Goal: Task Accomplishment & Management: Complete application form

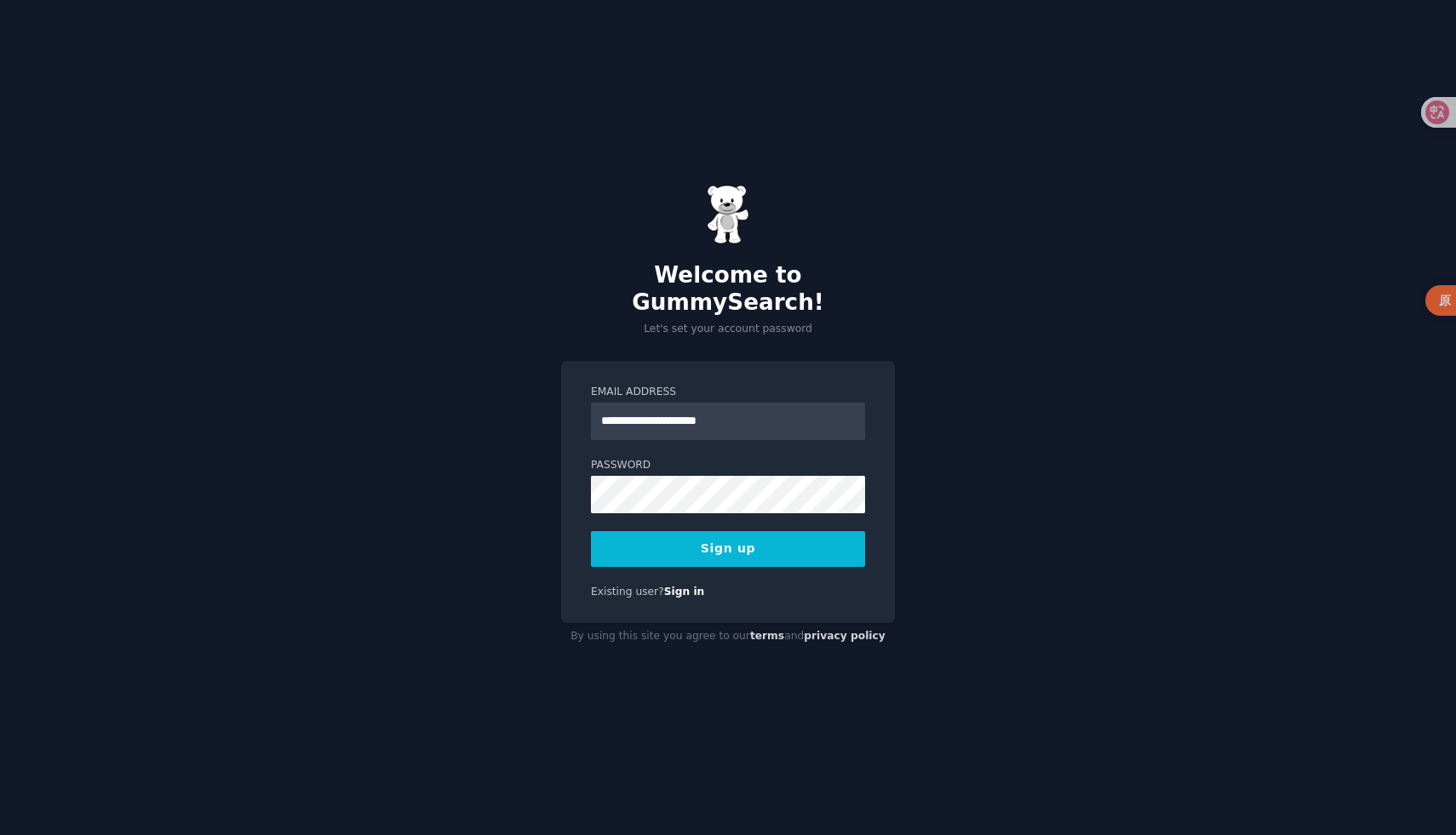
click at [721, 545] on button "Sign up" at bounding box center [727, 549] width 274 height 36
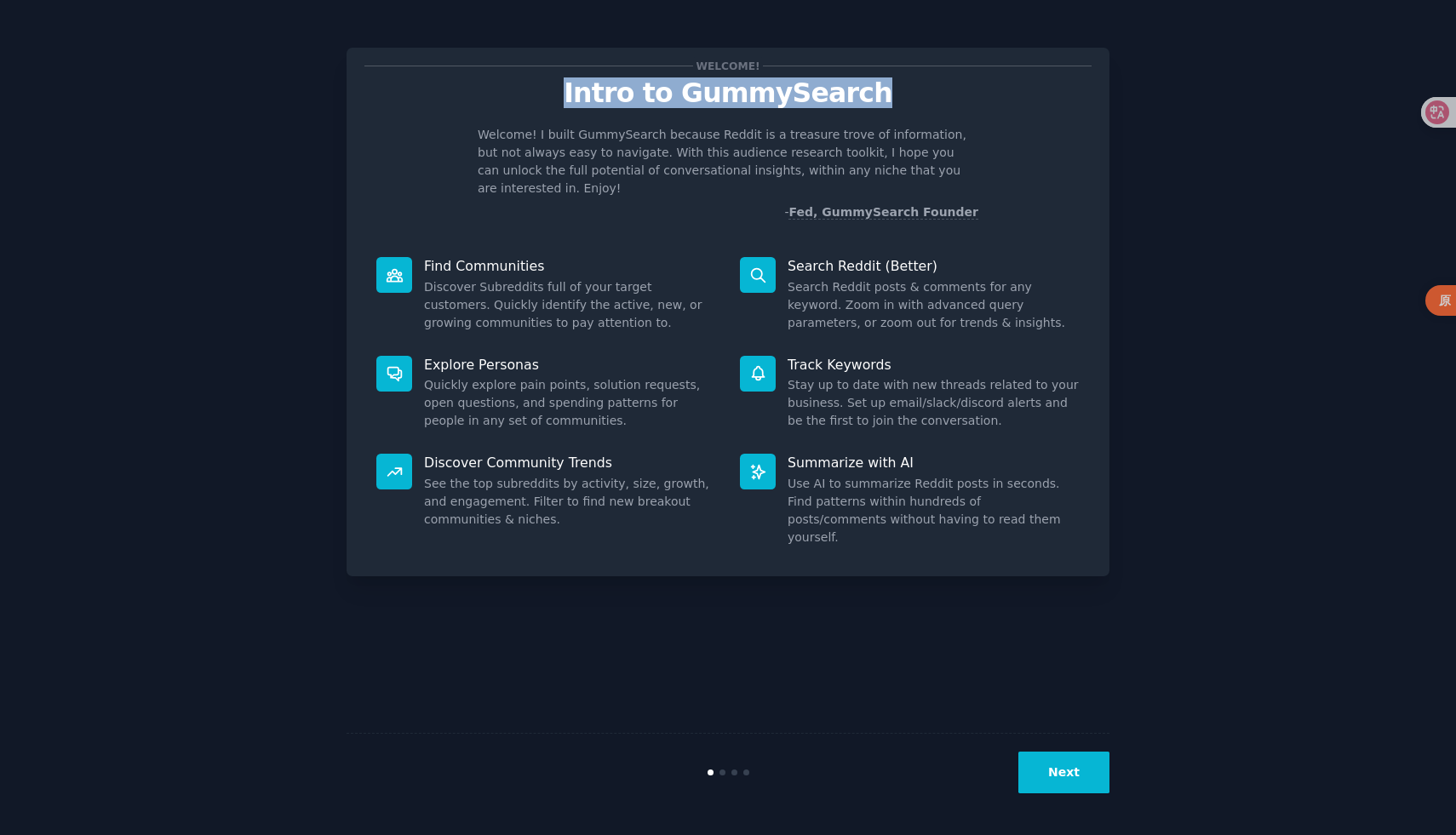
drag, startPoint x: 583, startPoint y: 94, endPoint x: 902, endPoint y: 94, distance: 319.0
click at [902, 94] on p "Intro to GummySearch" at bounding box center [727, 93] width 727 height 30
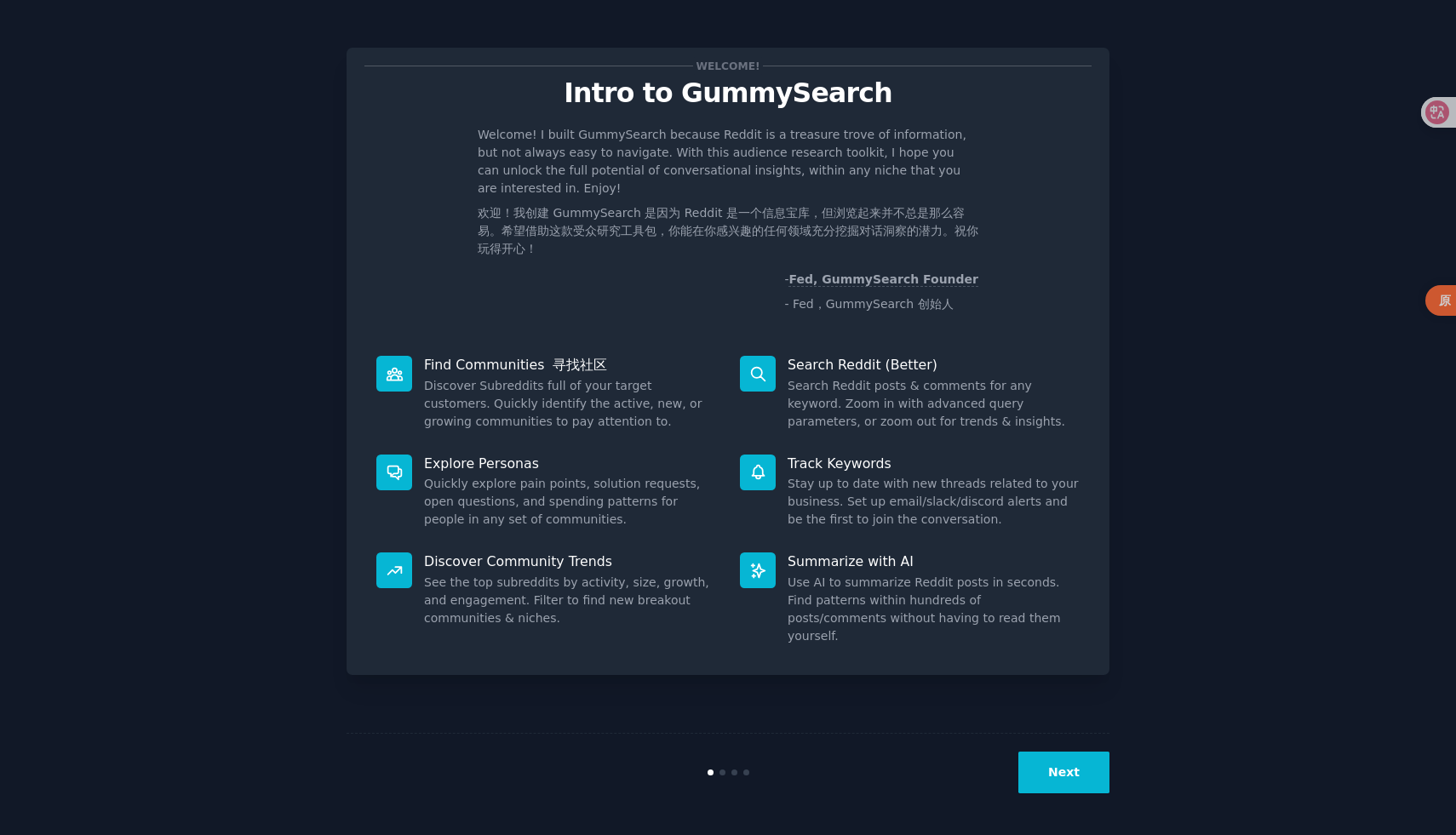
click at [1055, 761] on button "Next" at bounding box center [1063, 772] width 91 height 41
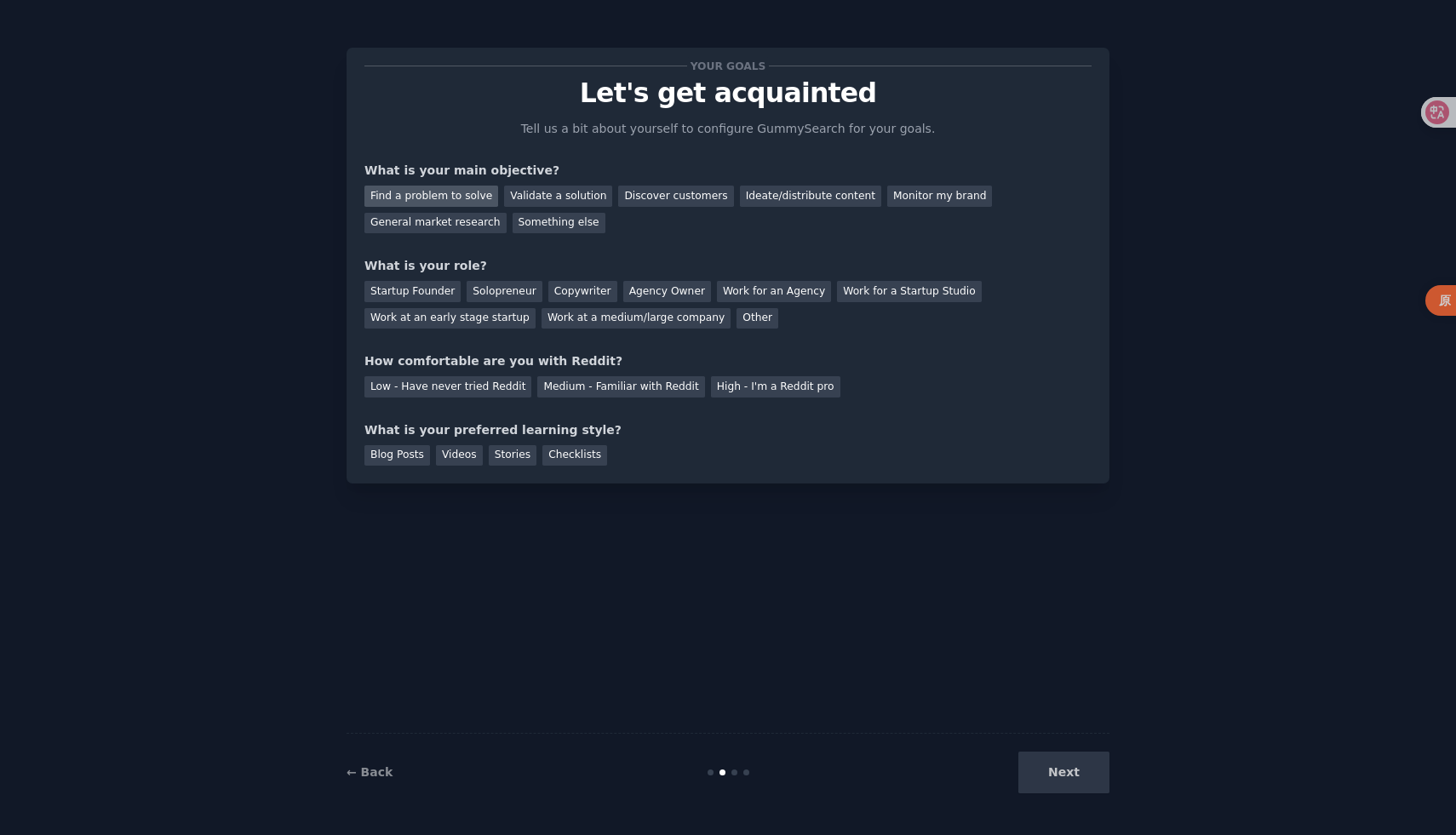
click at [457, 194] on div "Find a problem to solve" at bounding box center [431, 197] width 134 height 22
click at [555, 201] on div "Validate a solution" at bounding box center [558, 197] width 108 height 22
click at [455, 200] on div "Find a problem to solve" at bounding box center [431, 197] width 134 height 22
click at [415, 464] on div "Blog Posts" at bounding box center [396, 456] width 66 height 22
click at [679, 196] on div "Discover customers" at bounding box center [676, 197] width 115 height 22
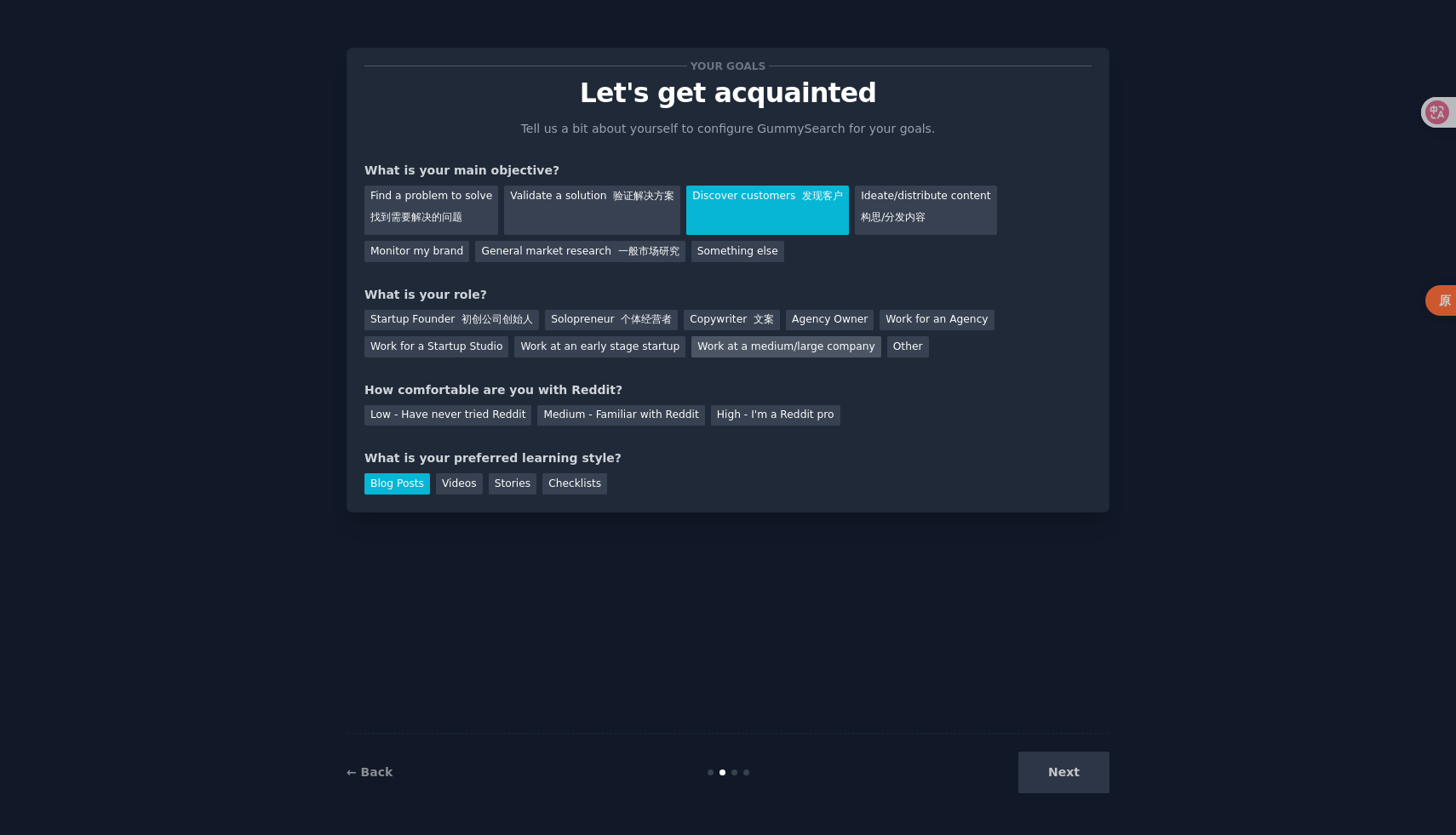
click at [706, 349] on div "Work at a medium/large company" at bounding box center [786, 347] width 189 height 22
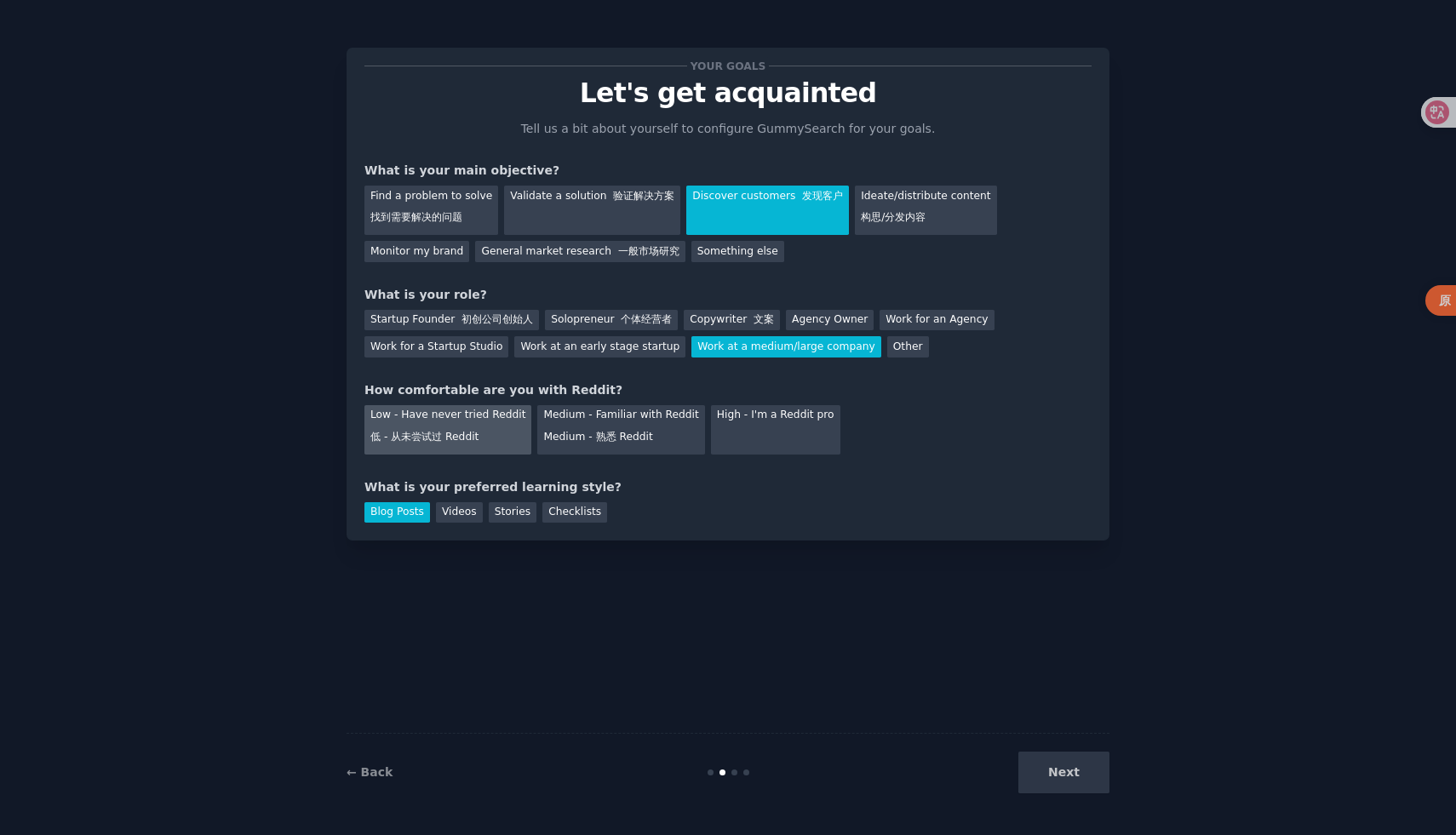
click at [459, 439] on font "低 - 从未尝试过 Reddit" at bounding box center [424, 436] width 108 height 12
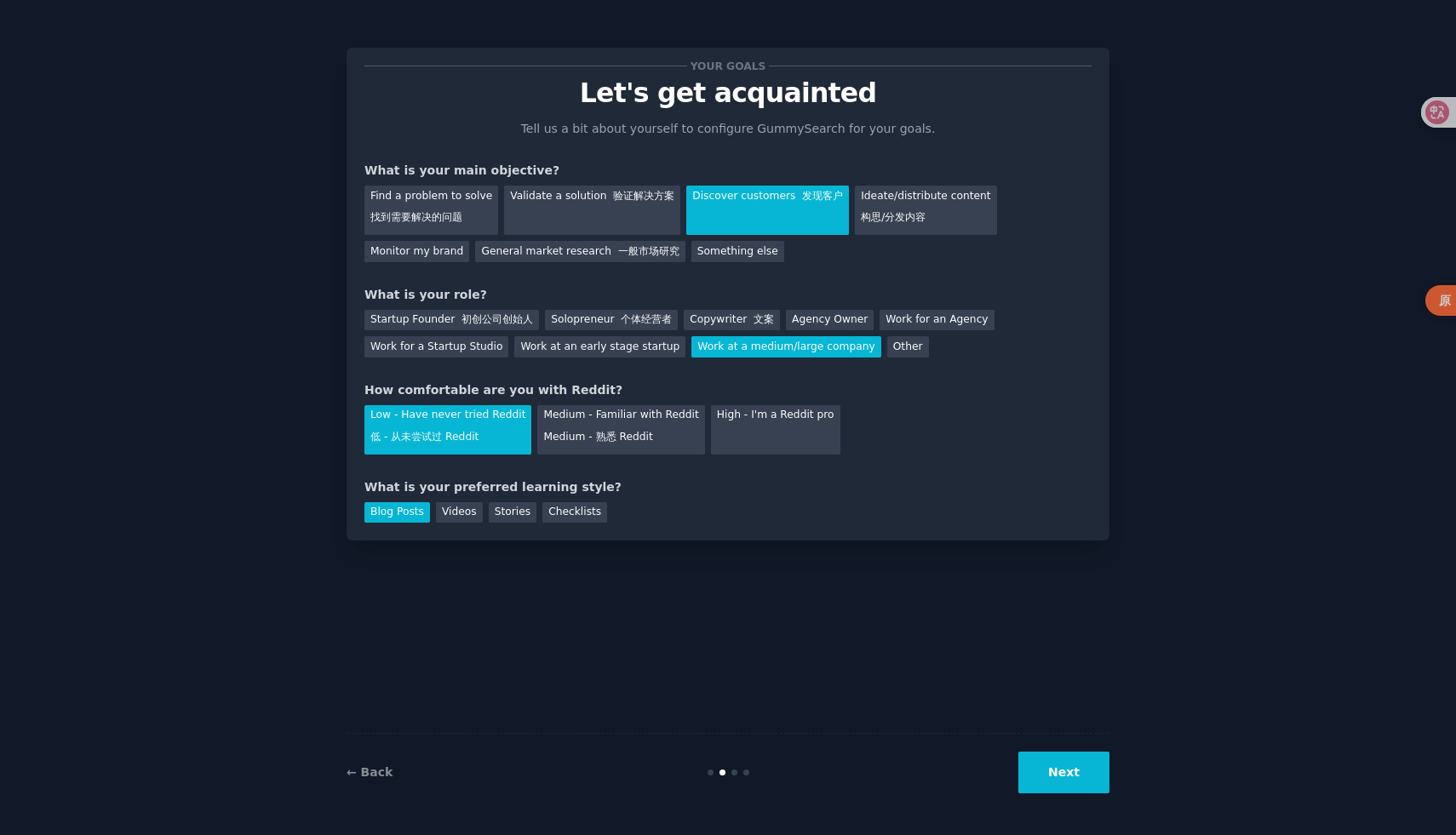
click at [1069, 765] on button "Next" at bounding box center [1063, 772] width 91 height 41
click at [1088, 671] on div "Your goals Let's get acquainted Tell us a bit about yourself to configure Gummy…" at bounding box center [728, 418] width 763 height 787
